Goal: Find specific page/section: Find specific page/section

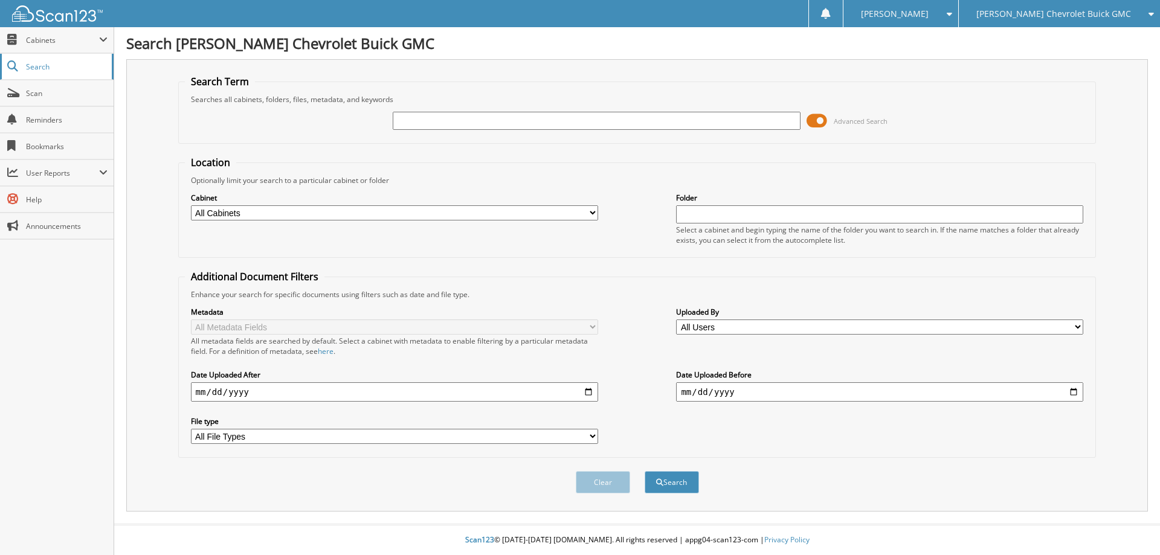
click at [45, 63] on span "Search" at bounding box center [66, 67] width 80 height 10
click at [102, 40] on span at bounding box center [103, 40] width 8 height 10
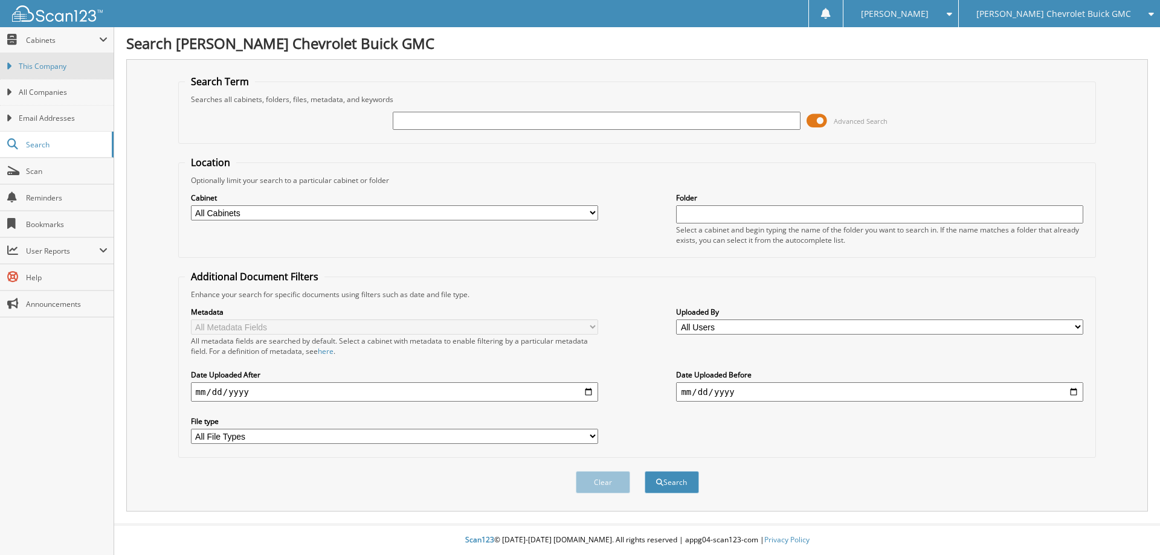
click at [44, 68] on span "This Company" at bounding box center [63, 66] width 89 height 11
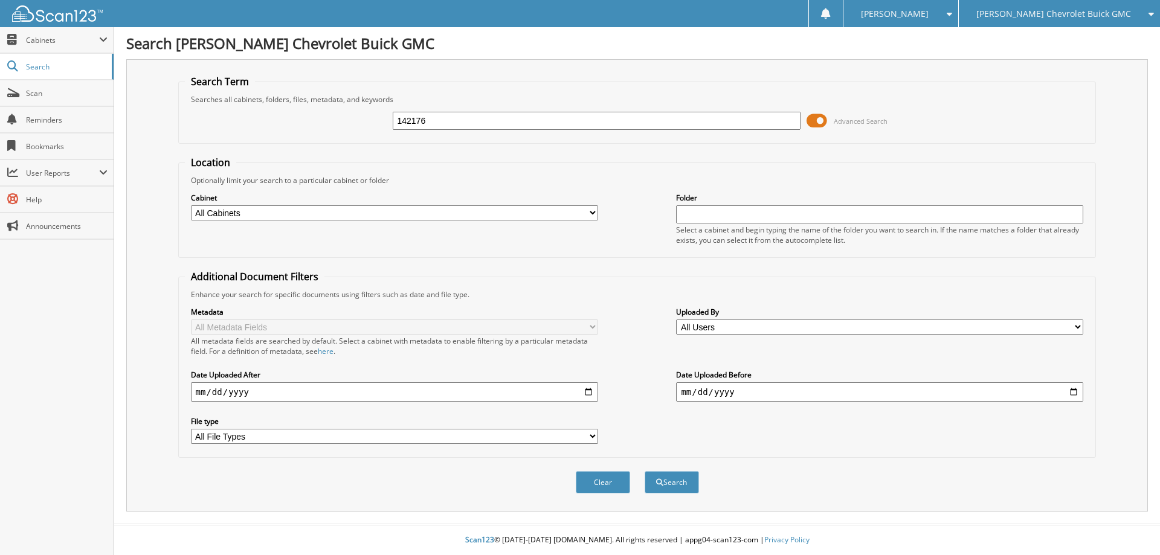
type input "142176"
click at [645, 471] on button "Search" at bounding box center [672, 482] width 54 height 22
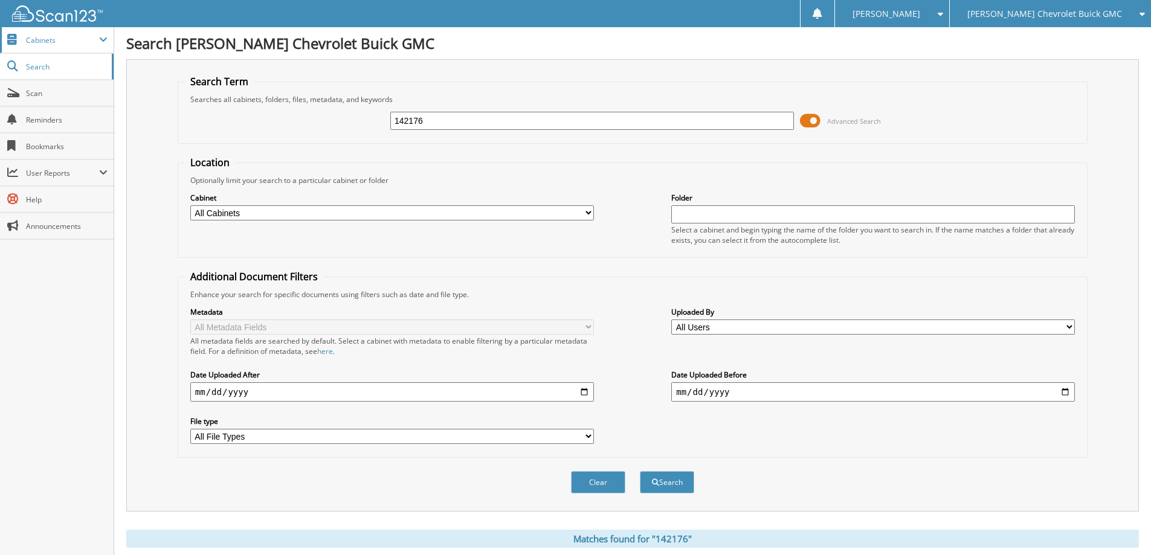
click at [85, 42] on span "Cabinets" at bounding box center [62, 40] width 73 height 10
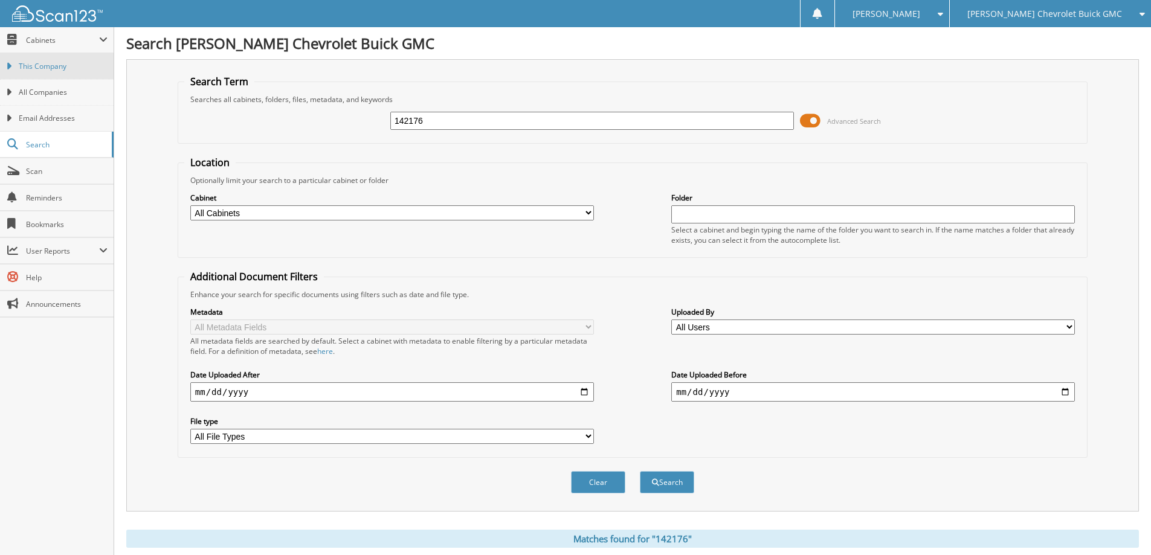
click at [64, 73] on link "This Company" at bounding box center [57, 66] width 114 height 26
